Goal: Task Accomplishment & Management: Use online tool/utility

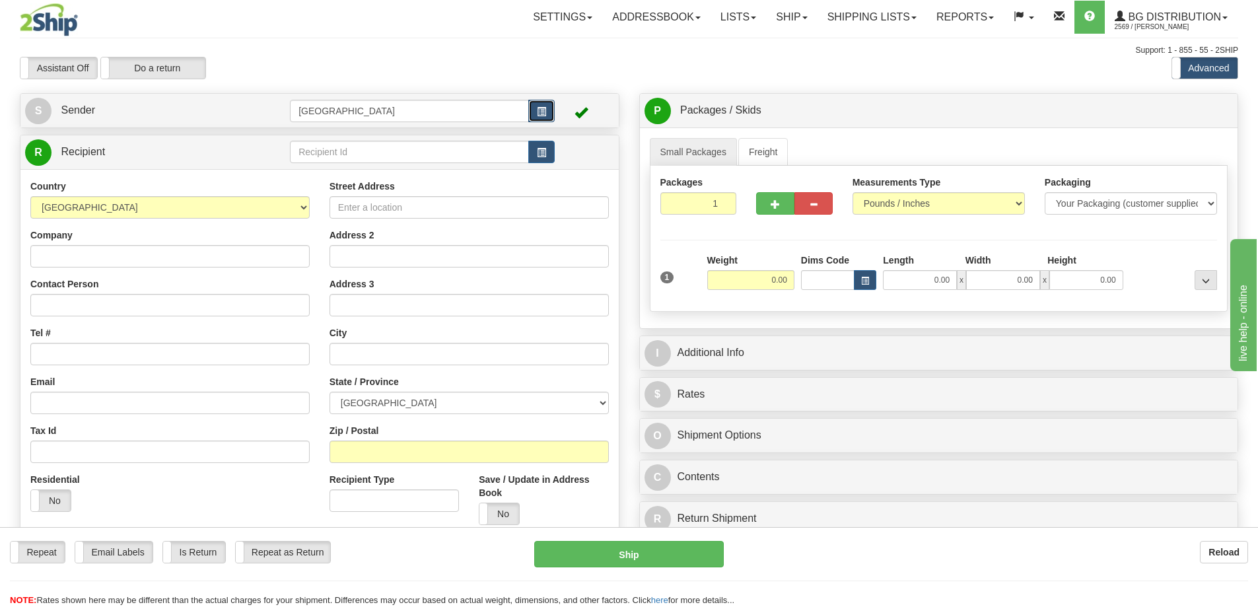
click at [544, 110] on span "button" at bounding box center [541, 112] width 9 height 9
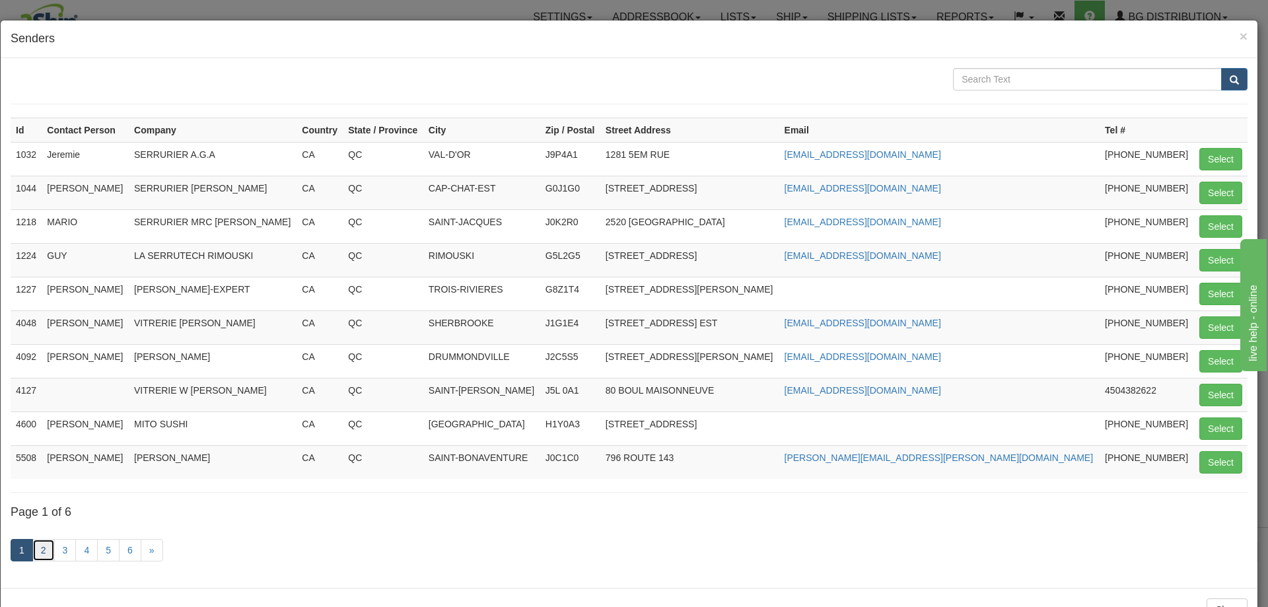
click at [36, 554] on link "2" at bounding box center [43, 550] width 22 height 22
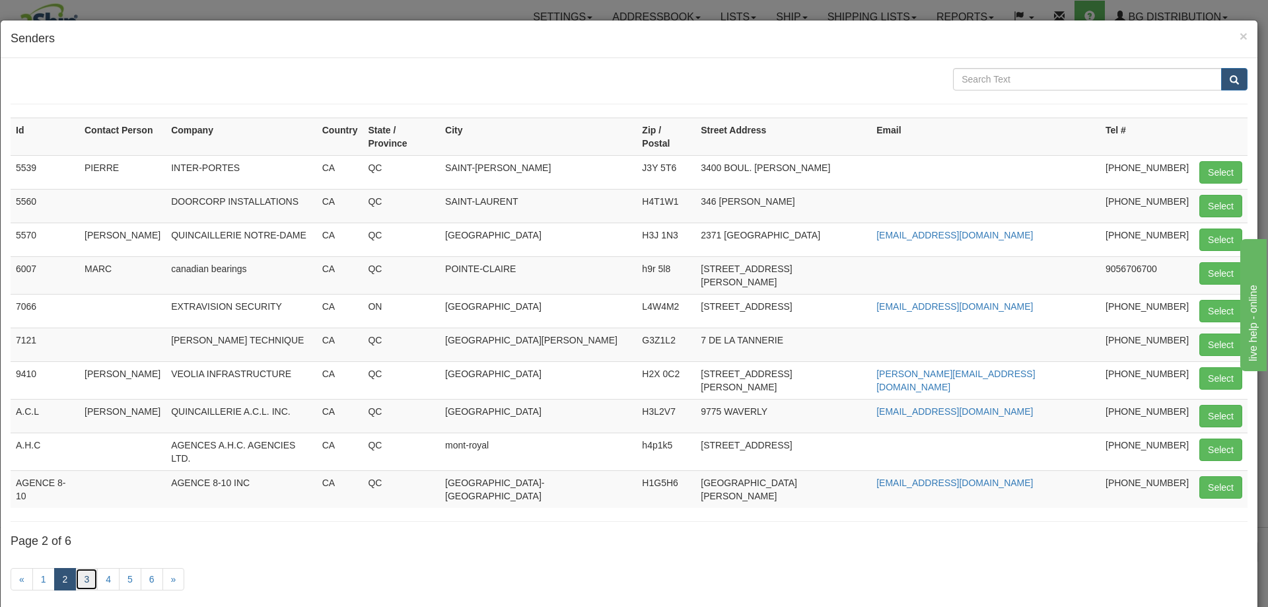
click at [89, 568] on link "3" at bounding box center [86, 579] width 22 height 22
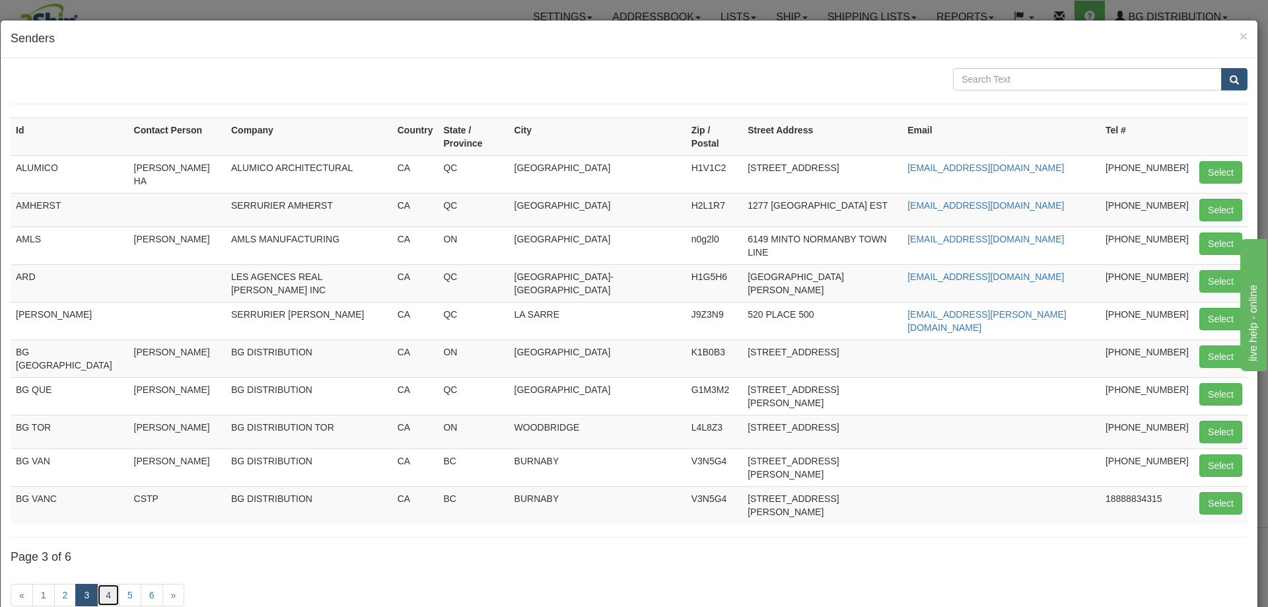
click at [108, 584] on link "4" at bounding box center [108, 595] width 22 height 22
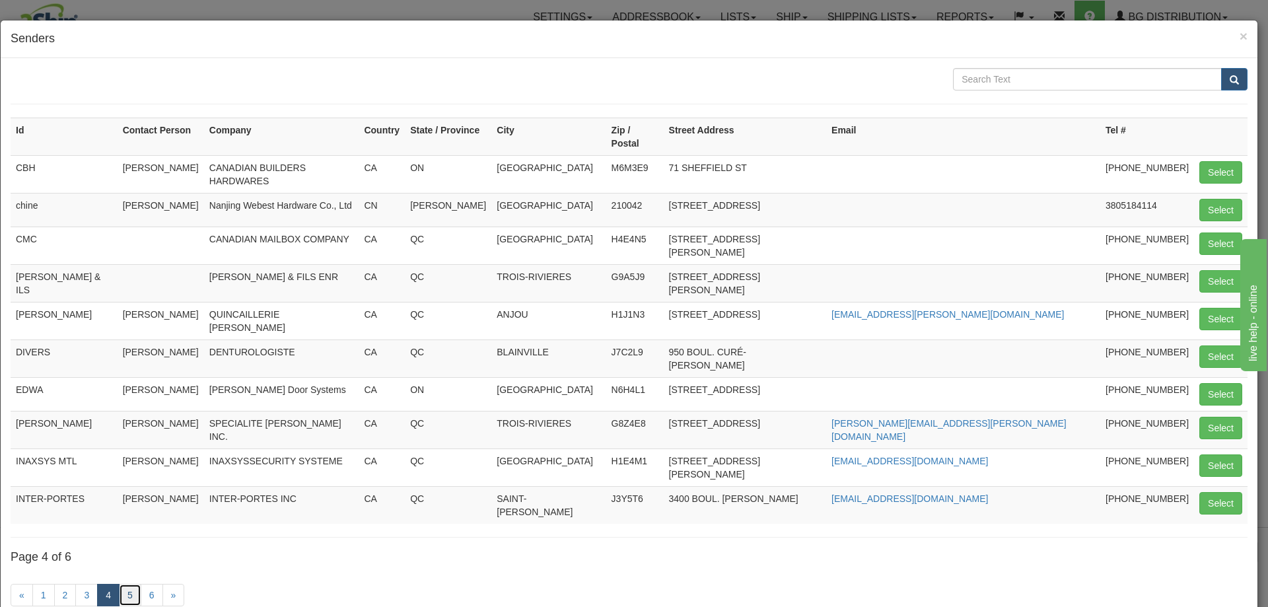
click at [127, 584] on link "5" at bounding box center [130, 595] width 22 height 22
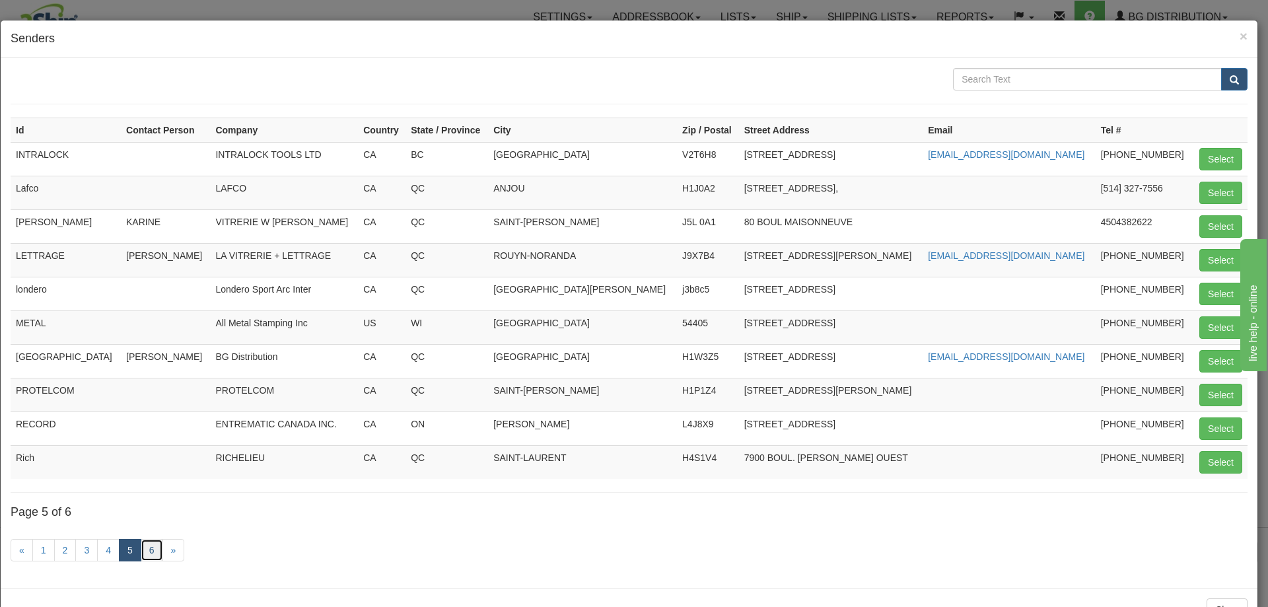
click at [149, 549] on link "6" at bounding box center [152, 550] width 22 height 22
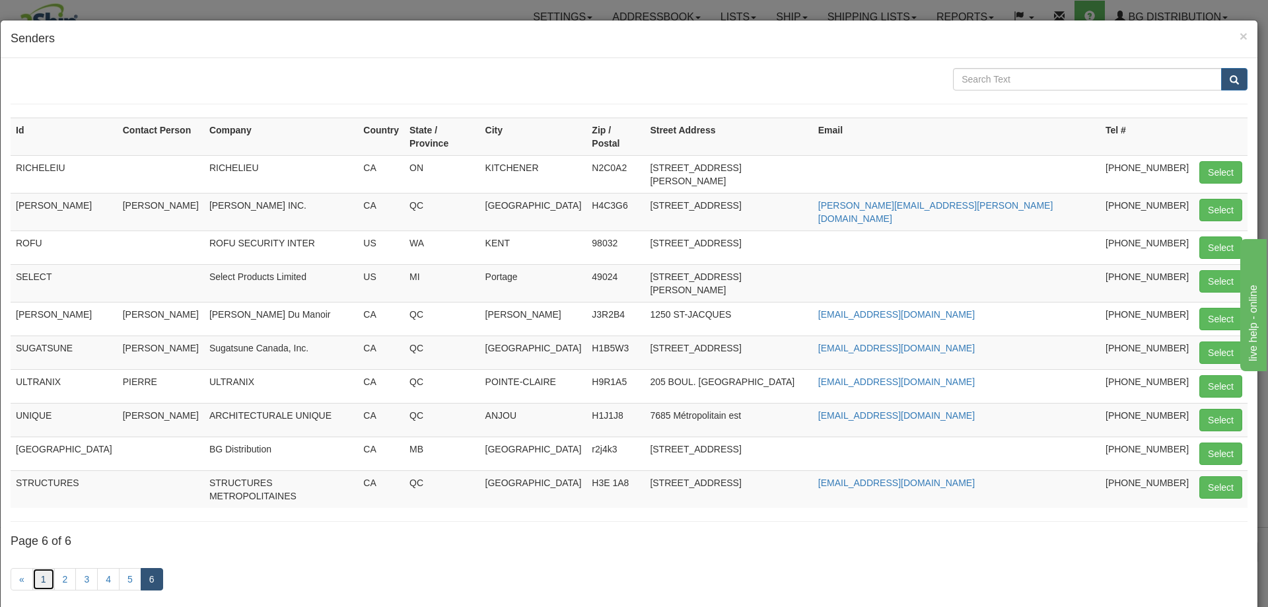
click at [52, 568] on link "1" at bounding box center [43, 579] width 22 height 22
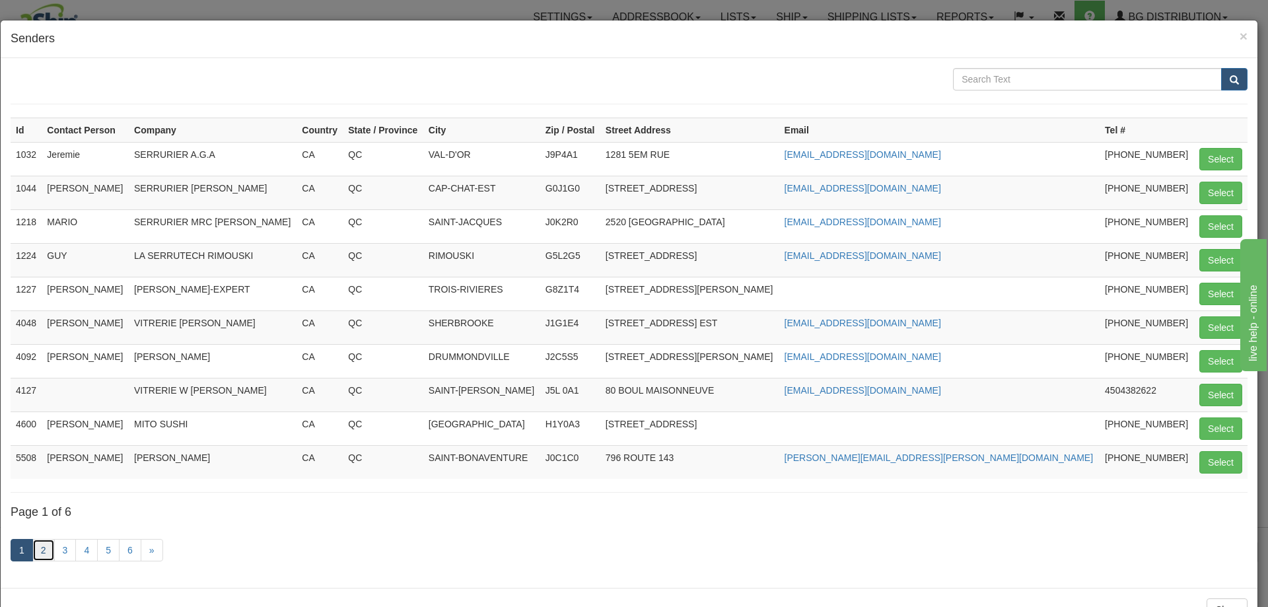
click at [51, 552] on link "2" at bounding box center [43, 550] width 22 height 22
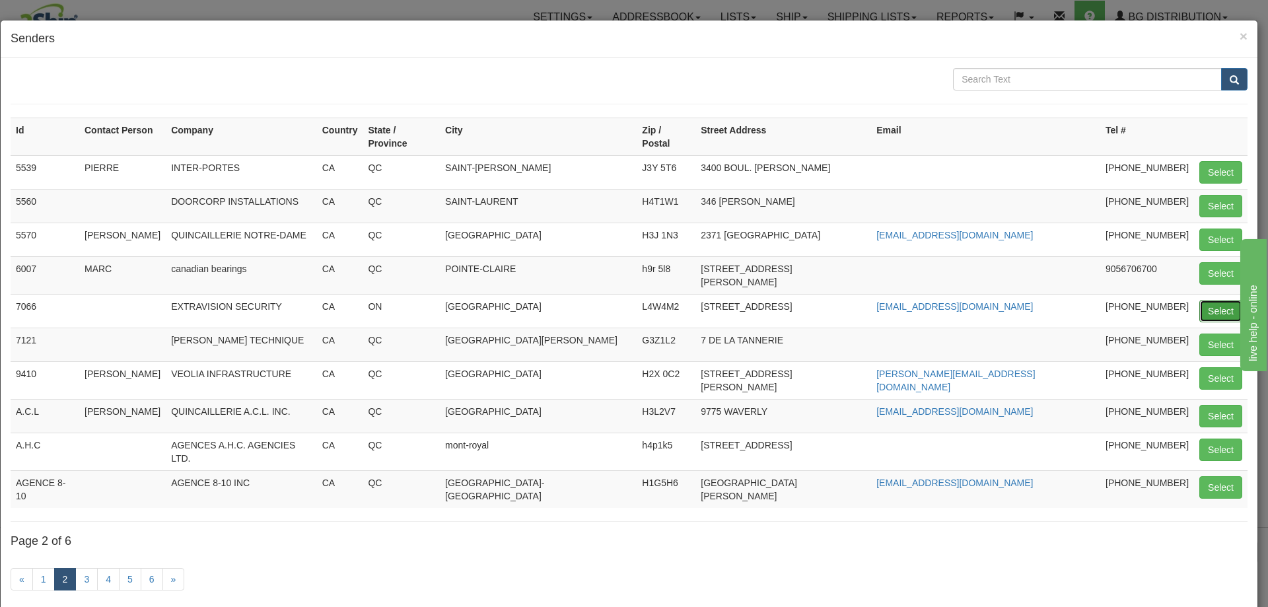
click at [1199, 300] on button "Select" at bounding box center [1220, 311] width 43 height 22
type input "7066"
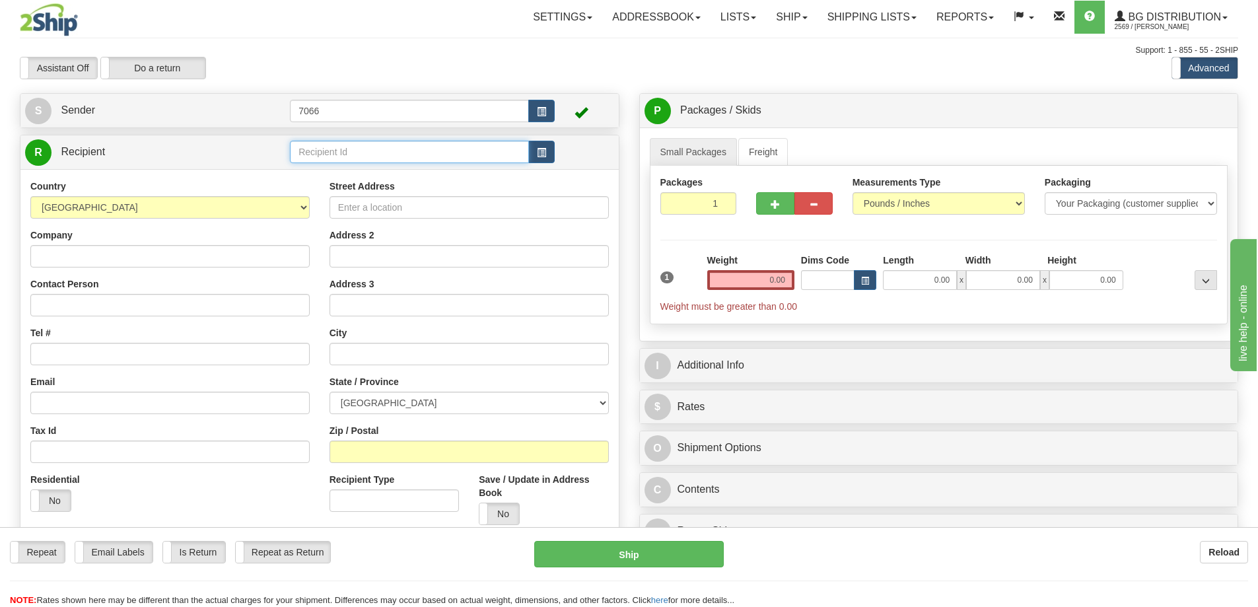
click at [473, 152] on input "text" at bounding box center [409, 152] width 239 height 22
click at [434, 172] on div "3042" at bounding box center [407, 172] width 226 height 15
type input "3042"
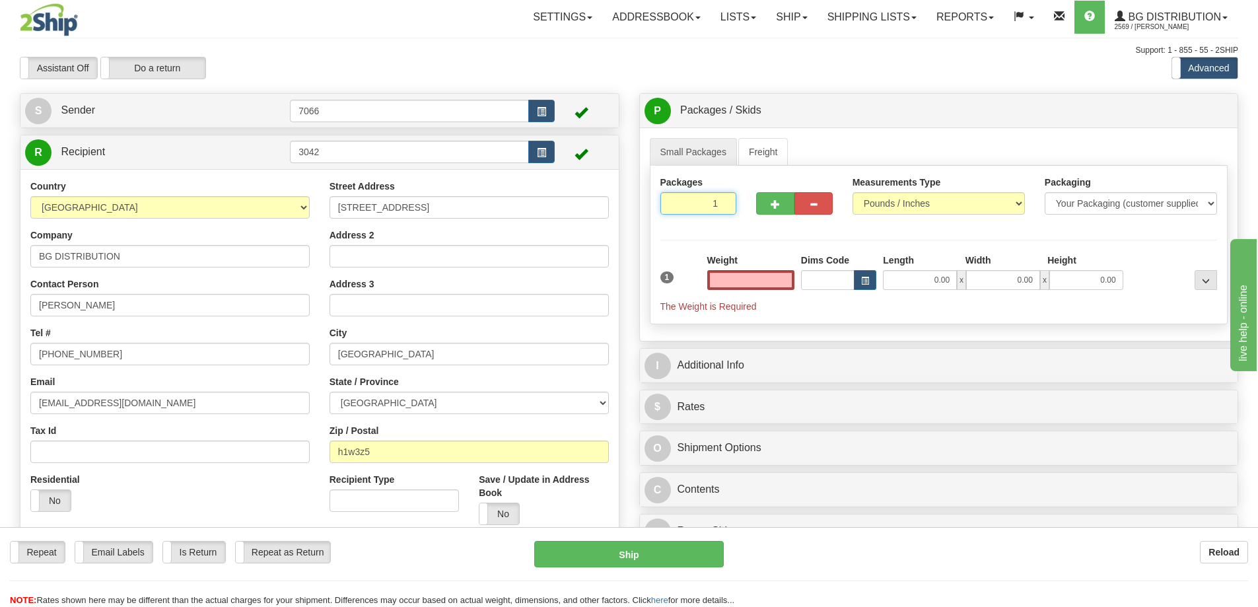
type input "0.00"
click at [690, 203] on input "1" at bounding box center [698, 203] width 77 height 22
drag, startPoint x: 691, startPoint y: 203, endPoint x: 720, endPoint y: 203, distance: 28.4
click at [720, 203] on input "1" at bounding box center [698, 203] width 77 height 22
type input "14"
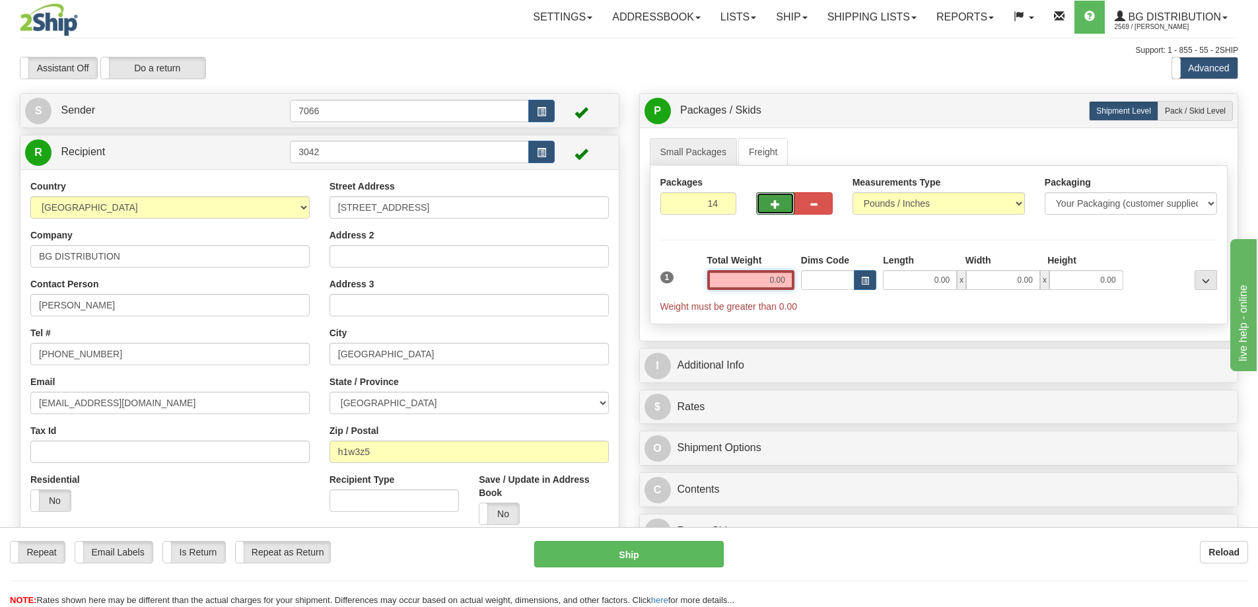
click at [755, 278] on input "0.00" at bounding box center [750, 280] width 87 height 20
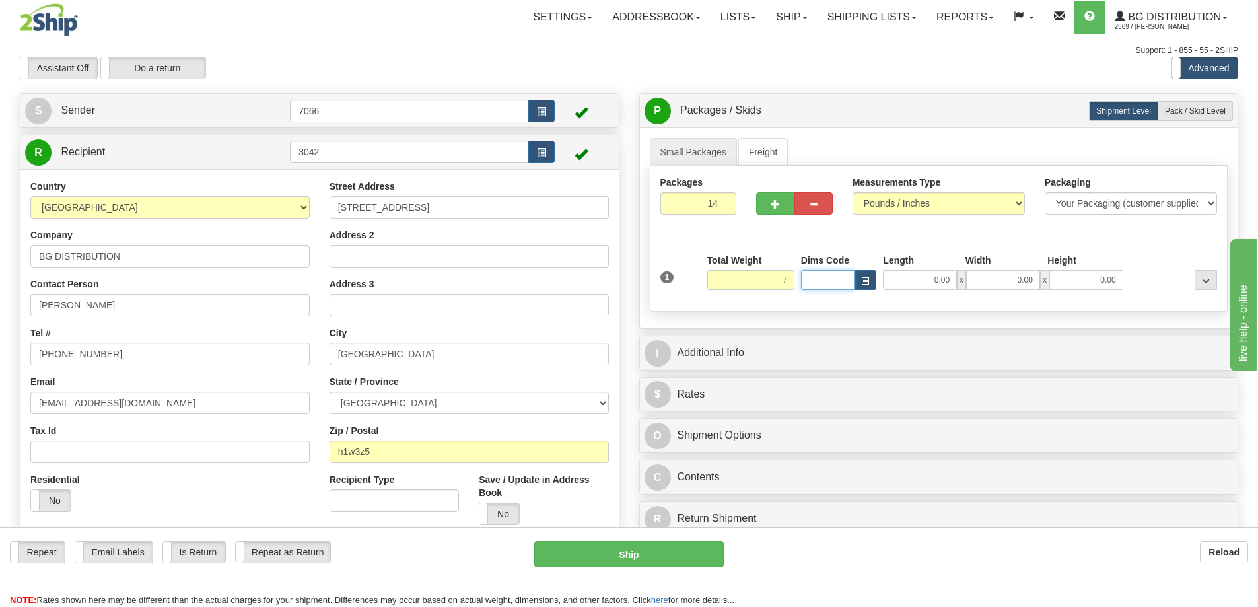
type input "7.00"
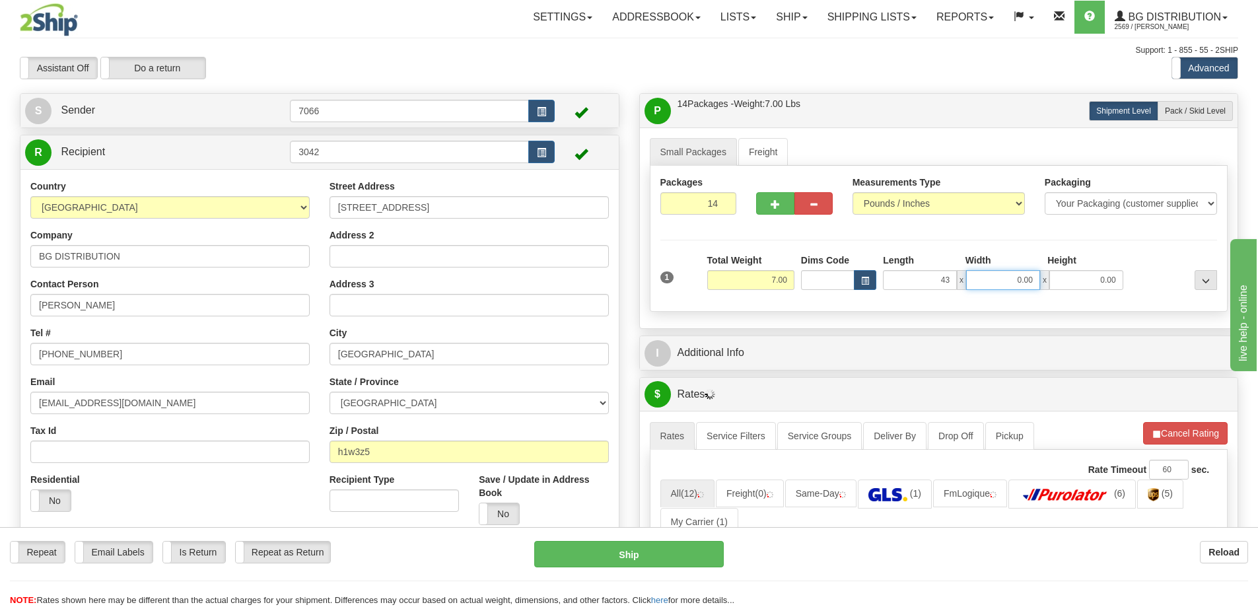
type input "43.00"
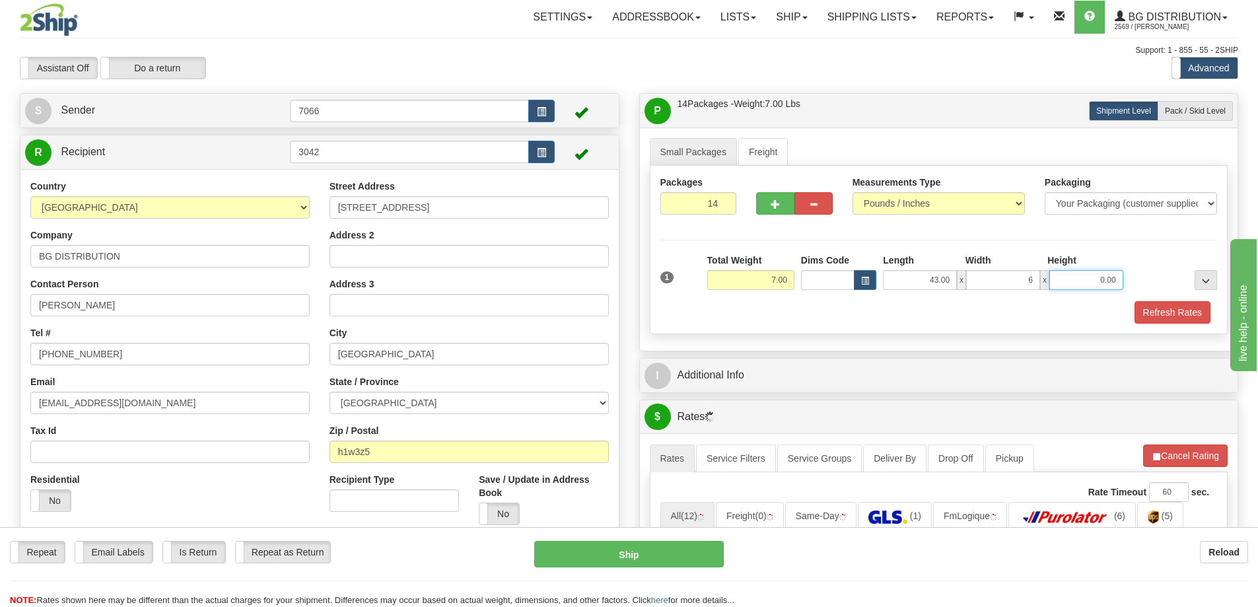
type input "6.00"
type input "3.00"
click at [1208, 279] on span "..." at bounding box center [1206, 280] width 8 height 7
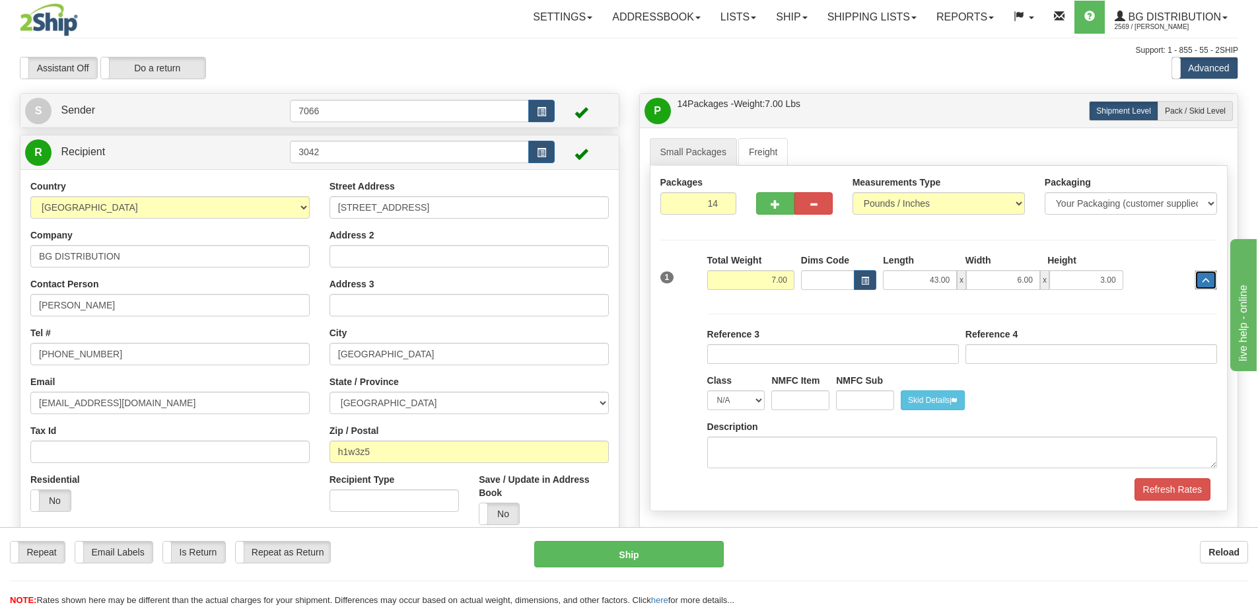
click at [1208, 279] on span "..." at bounding box center [1206, 280] width 8 height 7
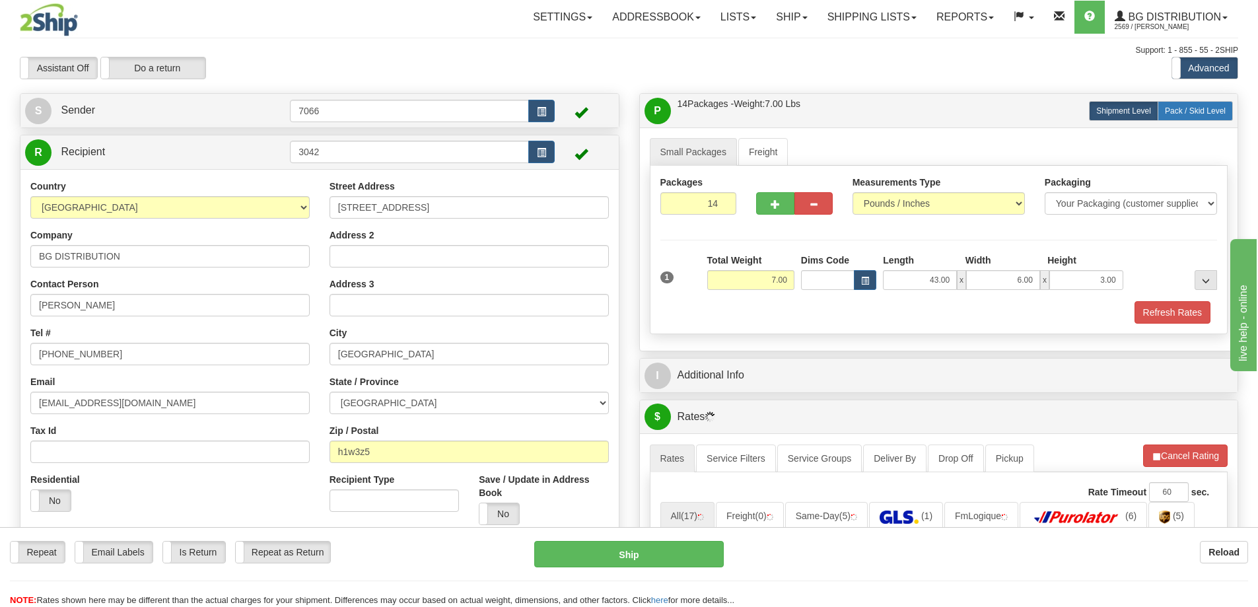
click at [1195, 114] on span "Pack / Skid Level" at bounding box center [1195, 110] width 61 height 9
radio input "true"
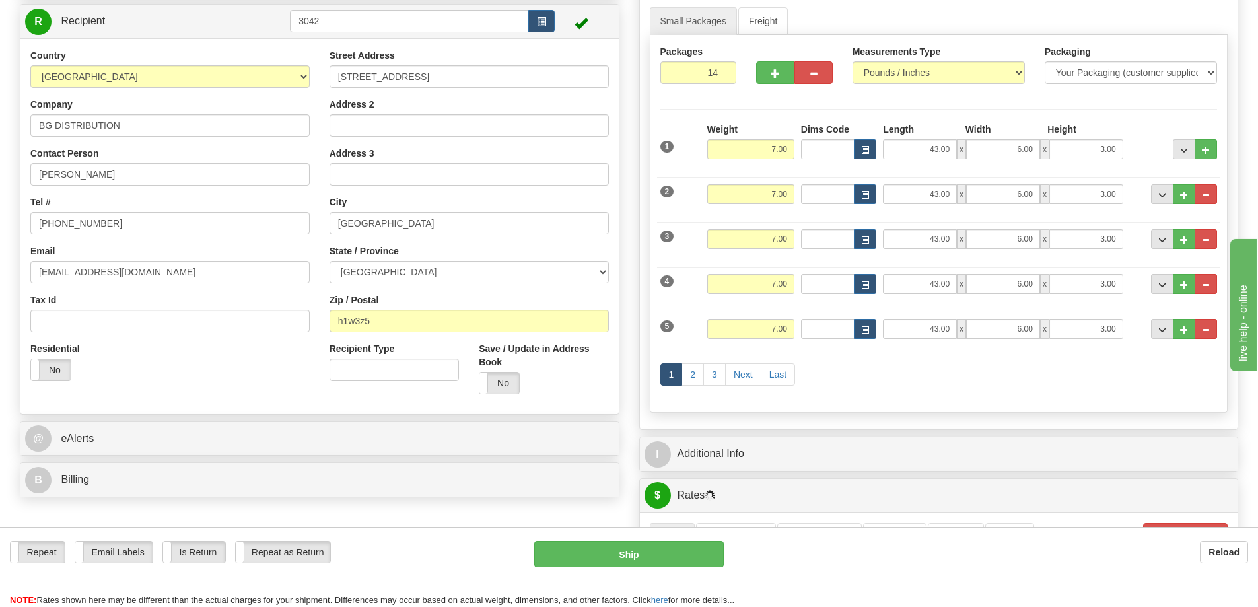
scroll to position [132, 0]
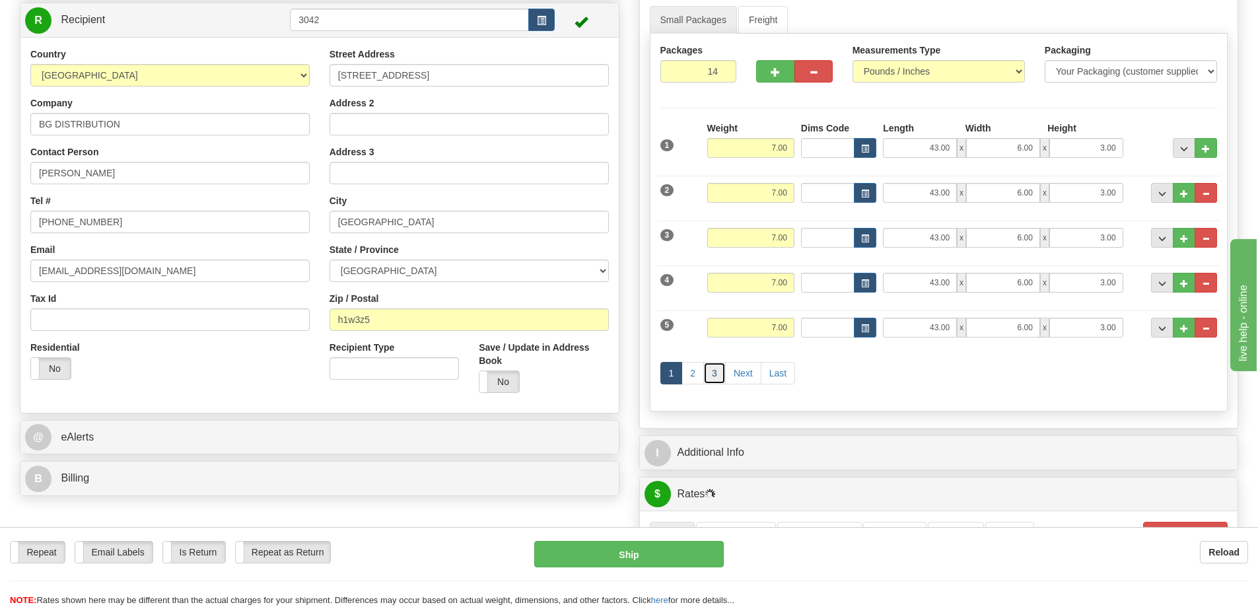
click at [714, 377] on link "3" at bounding box center [714, 373] width 22 height 22
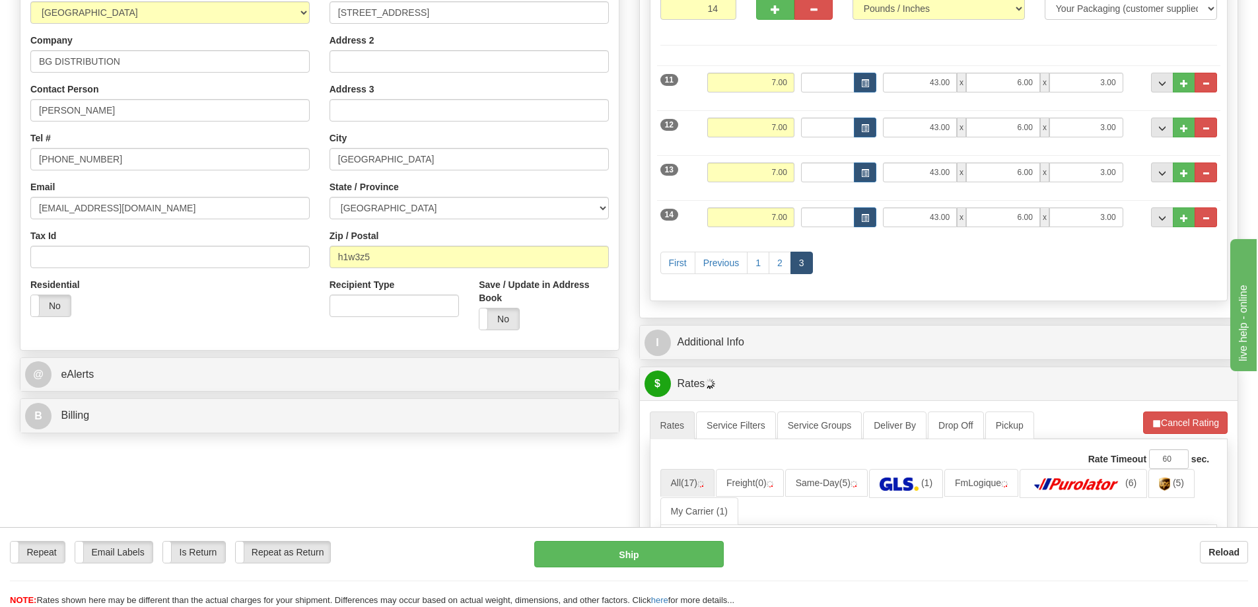
scroll to position [330, 0]
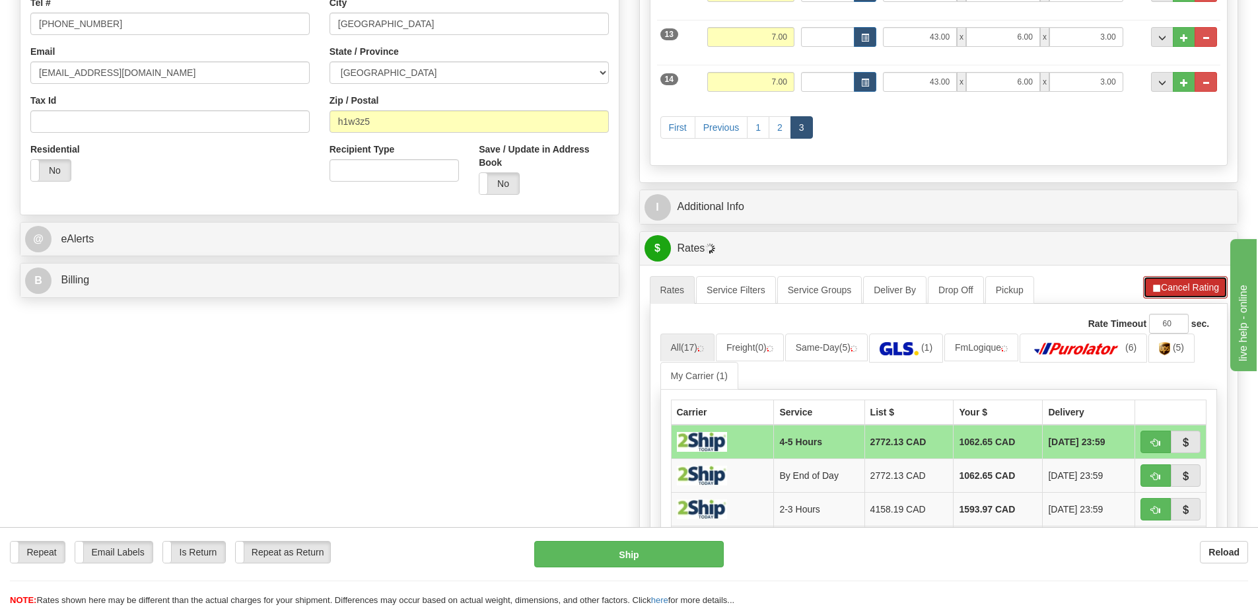
click at [1191, 277] on button "Cancel Rating" at bounding box center [1185, 287] width 85 height 22
click at [1184, 284] on button "Refresh Rates" at bounding box center [1184, 287] width 85 height 22
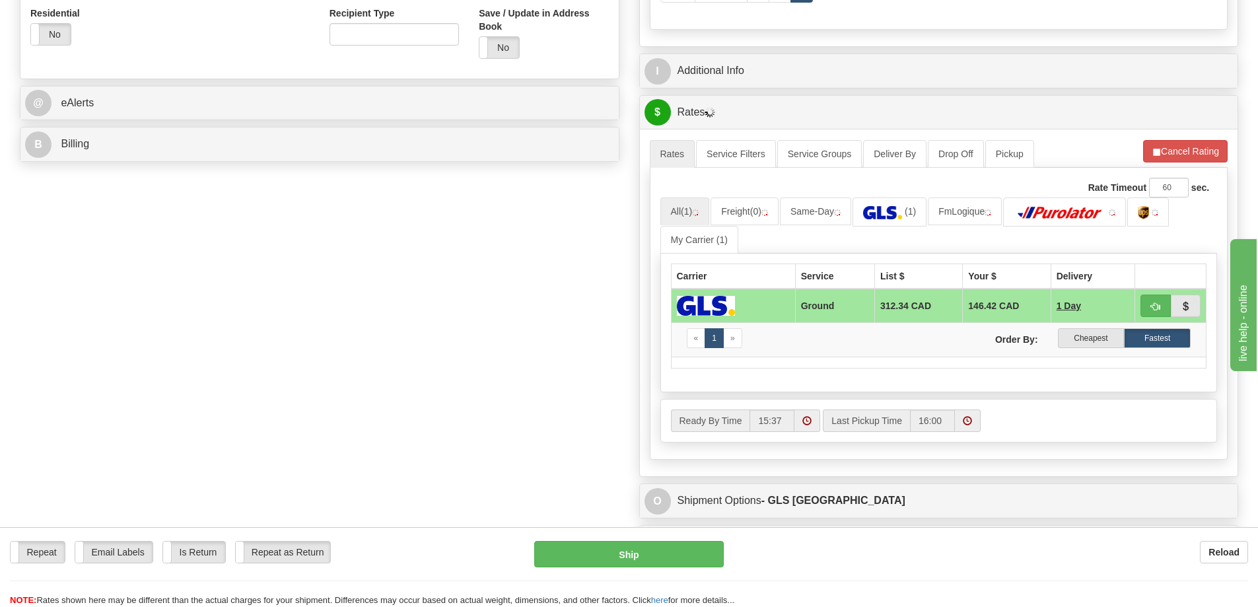
scroll to position [528, 0]
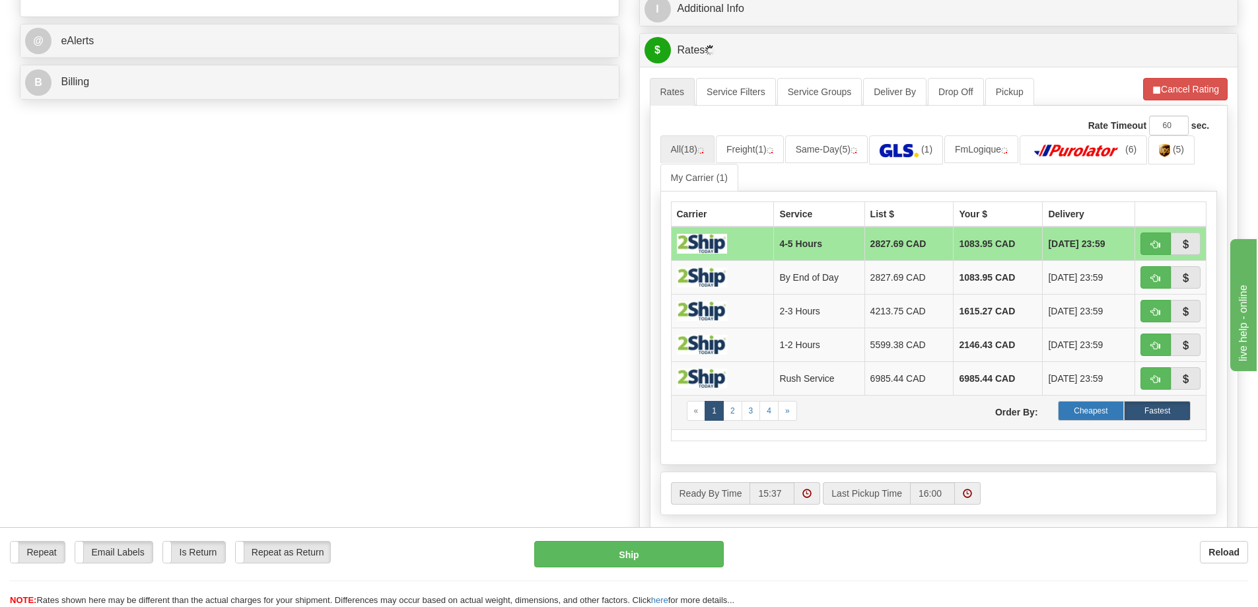
click at [1093, 409] on label "Cheapest" at bounding box center [1091, 411] width 67 height 20
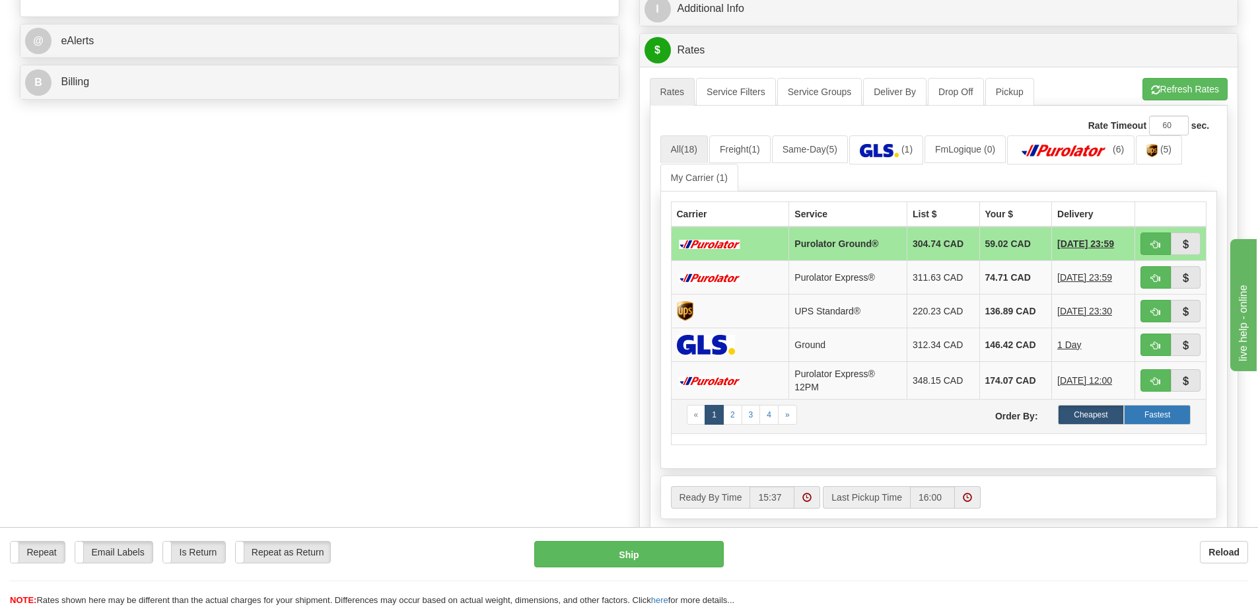
click at [1159, 413] on label "Fastest" at bounding box center [1157, 415] width 67 height 20
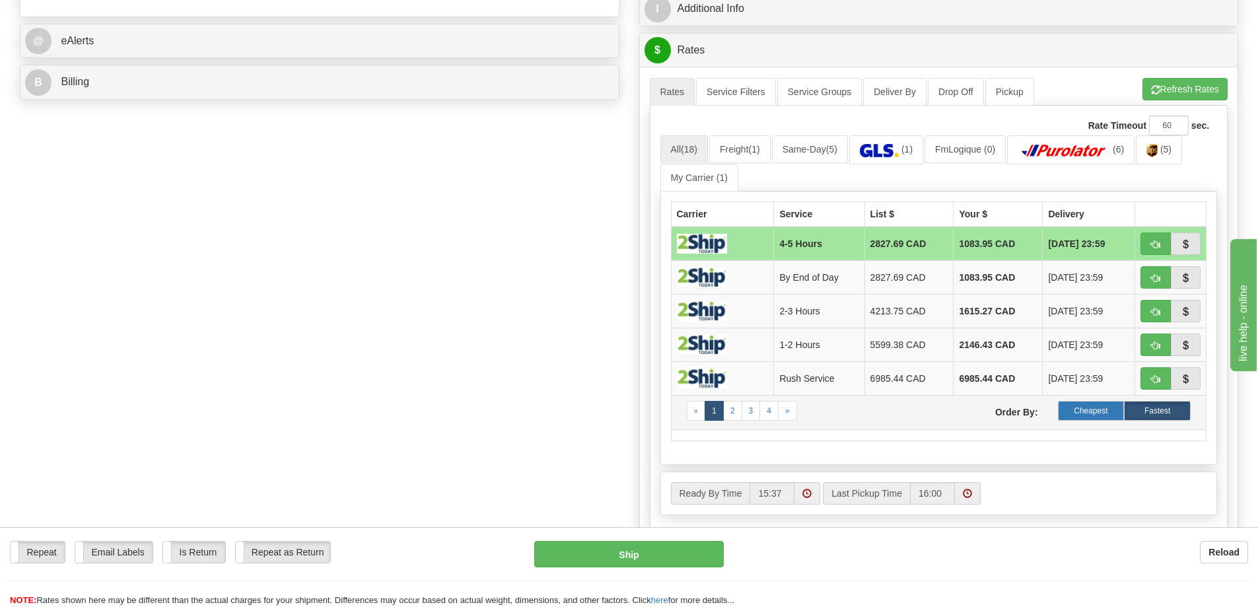
click at [1095, 413] on label "Cheapest" at bounding box center [1091, 411] width 67 height 20
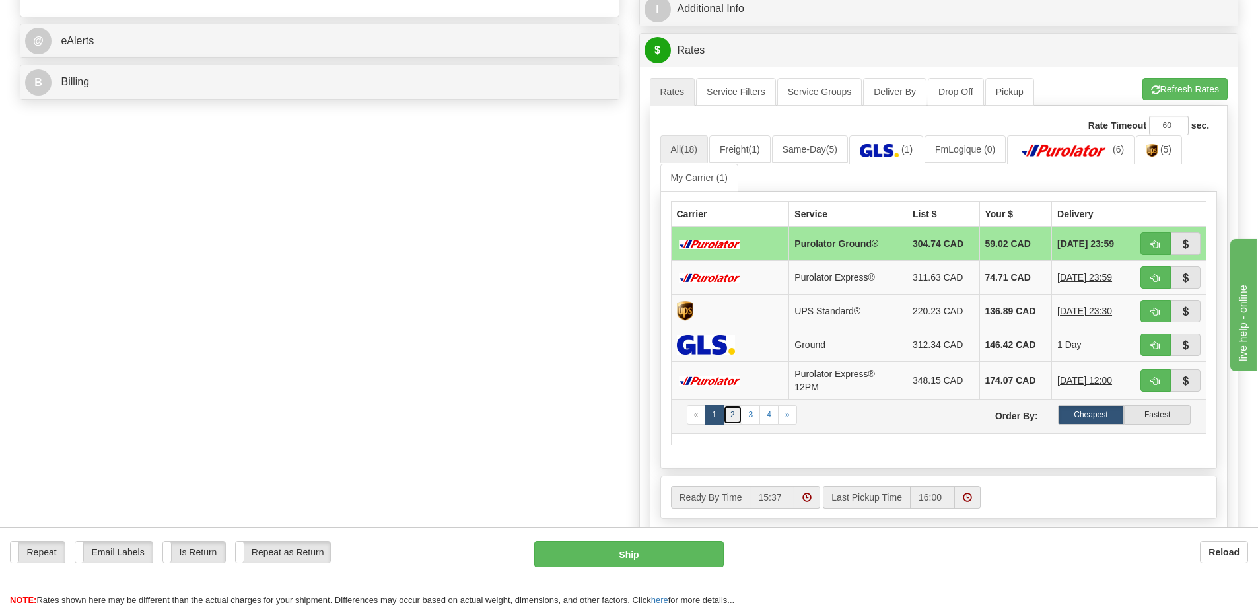
click at [732, 417] on link "2" at bounding box center [732, 415] width 19 height 20
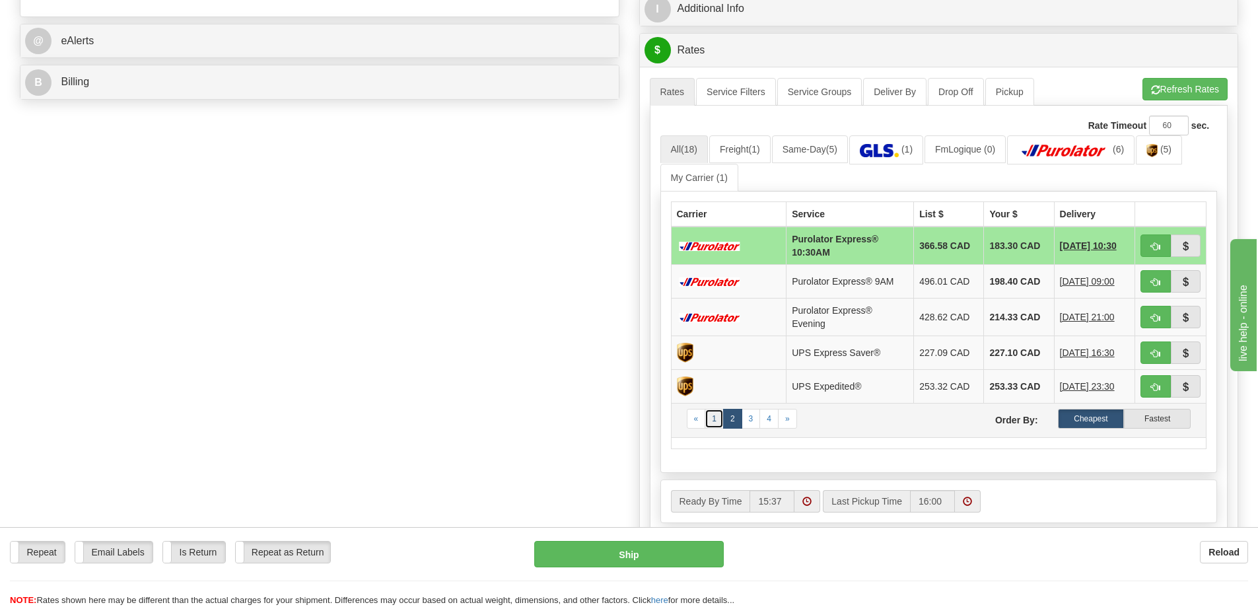
click at [714, 423] on link "1" at bounding box center [713, 419] width 19 height 20
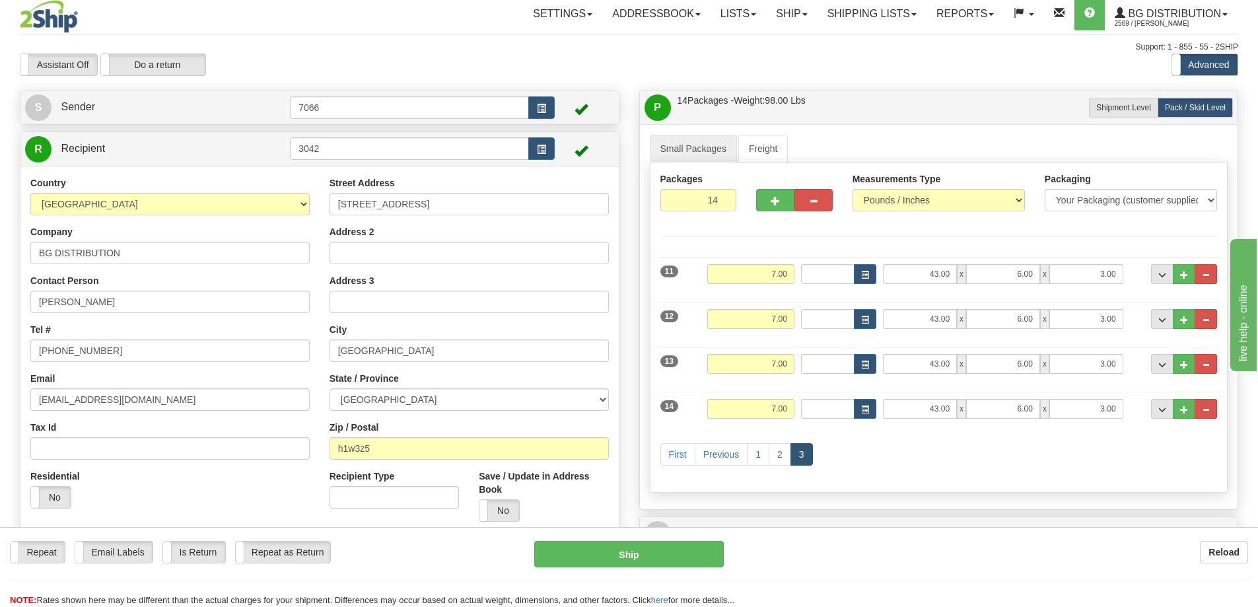
scroll to position [0, 0]
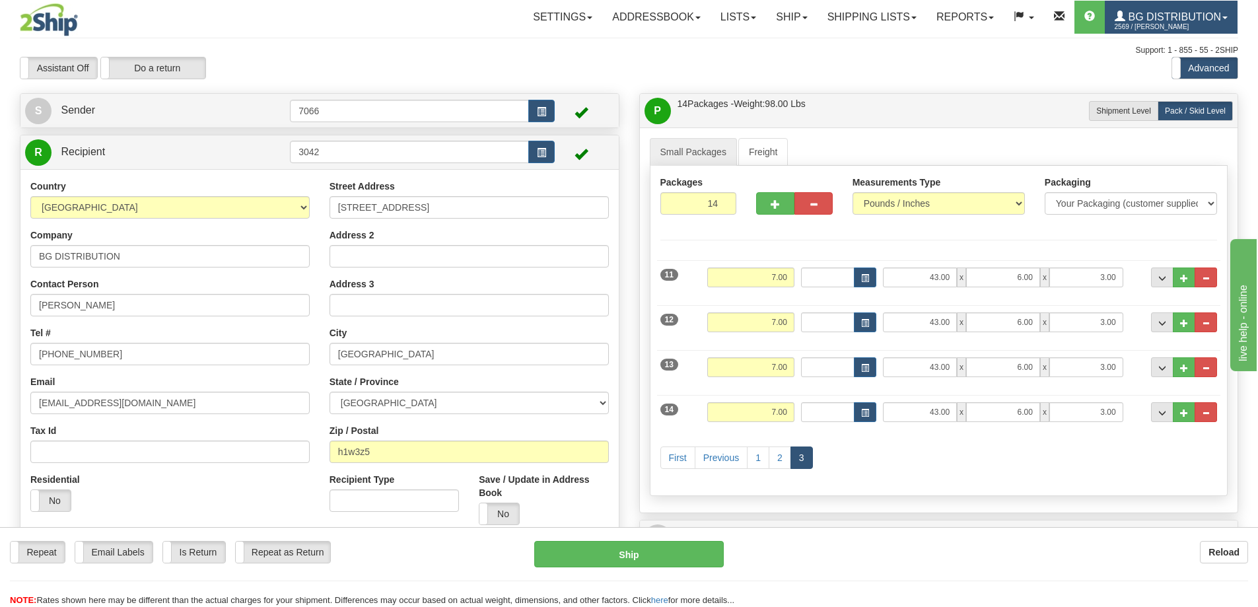
click at [1209, 24] on span "2569 / [PERSON_NAME]" at bounding box center [1163, 26] width 99 height 13
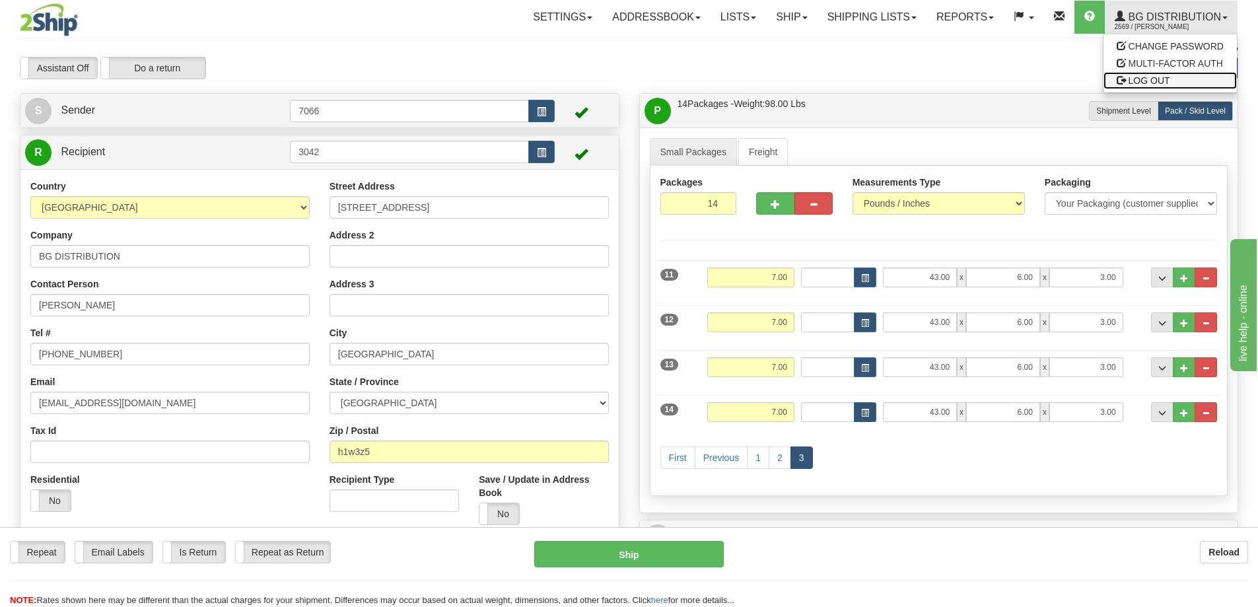
click at [1157, 85] on span "LOG OUT" at bounding box center [1149, 80] width 42 height 11
